Goal: Navigation & Orientation: Find specific page/section

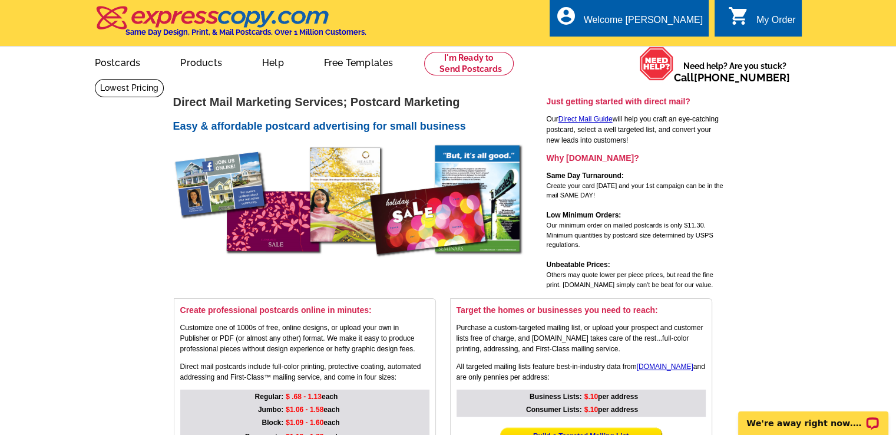
click at [661, 19] on div "Welcome [PERSON_NAME]" at bounding box center [643, 23] width 119 height 16
click at [648, 15] on div "Welcome [PERSON_NAME]" at bounding box center [643, 23] width 119 height 16
click at [676, 52] on link "My Account" at bounding box center [676, 56] width 46 height 9
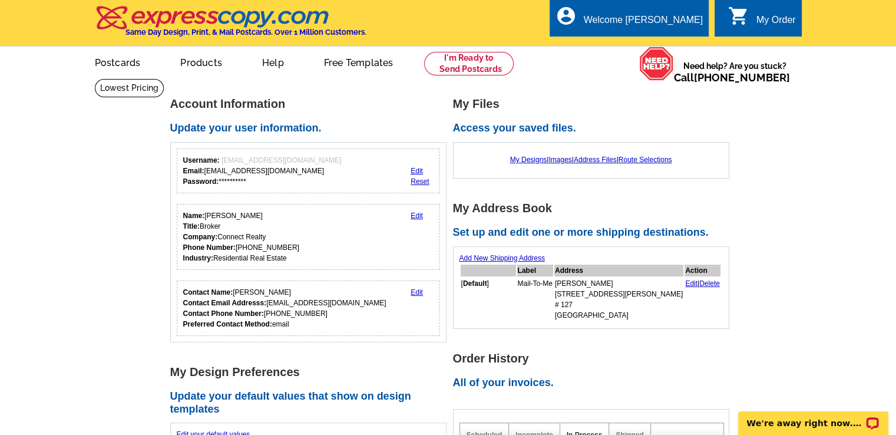
click at [514, 160] on link "My Designs" at bounding box center [528, 160] width 37 height 8
